Goal: Task Accomplishment & Management: Use online tool/utility

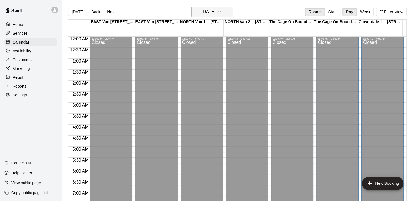
scroll to position [293, 0]
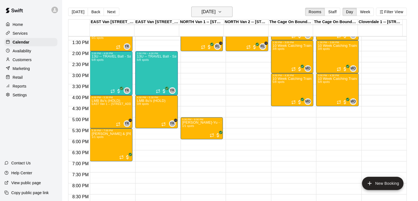
click at [222, 10] on icon "button" at bounding box center [220, 12] width 4 height 7
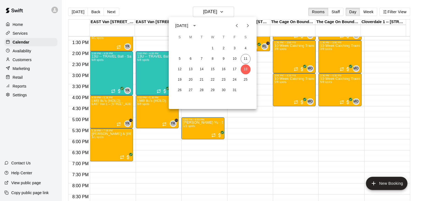
click at [247, 23] on icon "Next month" at bounding box center [248, 25] width 7 height 7
click at [234, 57] on button "7" at bounding box center [235, 59] width 10 height 10
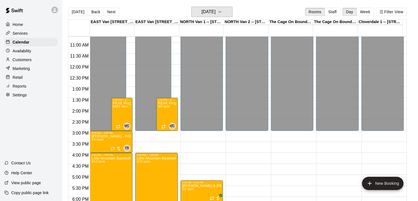
scroll to position [237, 0]
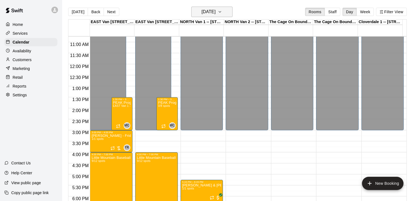
click at [221, 12] on icon "button" at bounding box center [220, 11] width 2 height 1
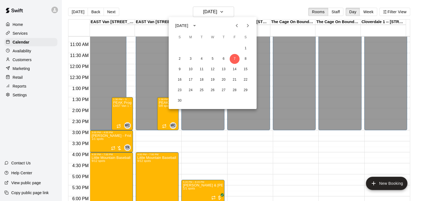
click at [237, 25] on icon "Previous month" at bounding box center [237, 25] width 2 height 3
click at [249, 26] on icon "Next month" at bounding box center [248, 25] width 2 height 3
click at [249, 27] on icon "Next month" at bounding box center [248, 25] width 7 height 7
click at [238, 27] on icon "Previous month" at bounding box center [237, 25] width 2 height 3
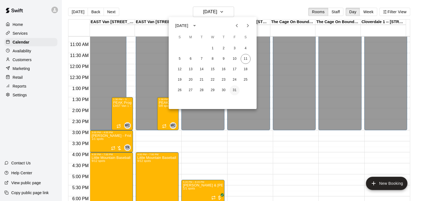
click at [235, 91] on button "31" at bounding box center [235, 90] width 10 height 10
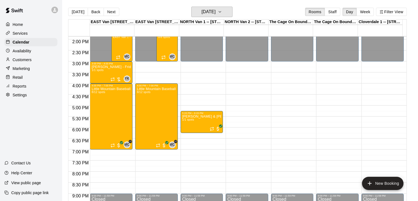
scroll to position [291, 0]
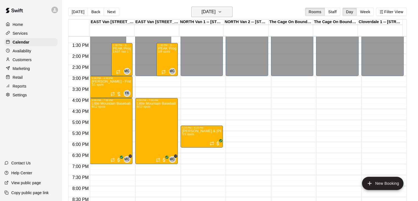
click at [222, 12] on icon "button" at bounding box center [220, 12] width 4 height 7
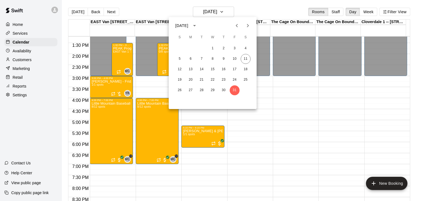
click at [245, 23] on icon "Next month" at bounding box center [248, 25] width 7 height 7
click at [178, 56] on button "2" at bounding box center [180, 59] width 10 height 10
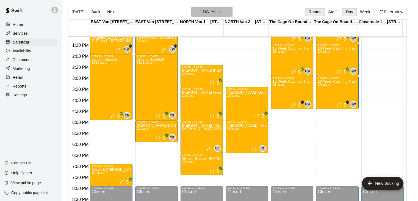
click at [222, 10] on icon "button" at bounding box center [220, 12] width 4 height 7
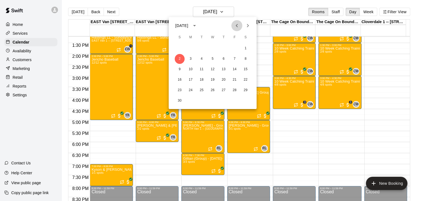
click at [237, 28] on icon "Previous month" at bounding box center [237, 25] width 7 height 7
click at [247, 67] on button "18" at bounding box center [246, 69] width 10 height 10
